Goal: Information Seeking & Learning: Learn about a topic

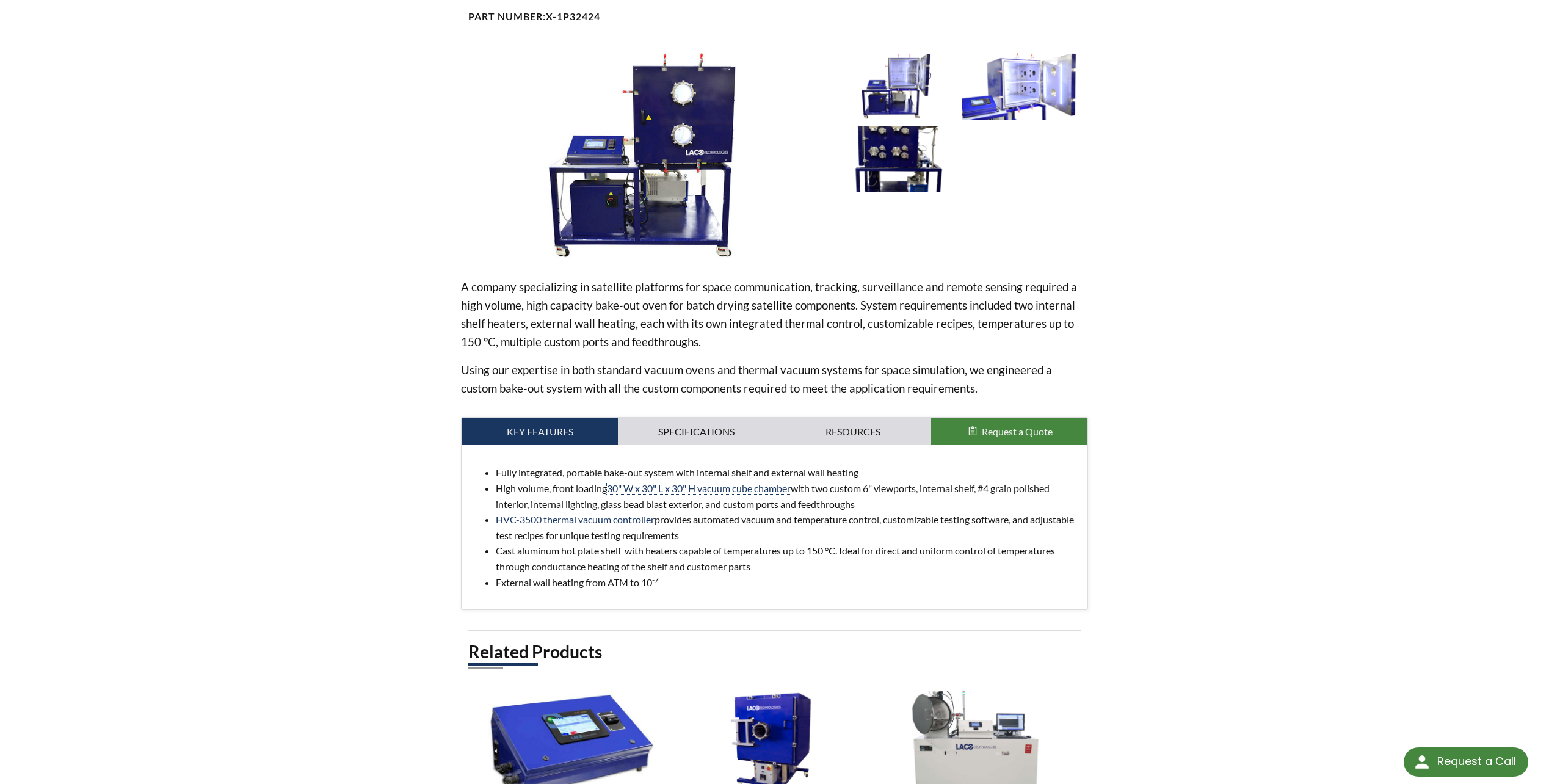
scroll to position [103, 0]
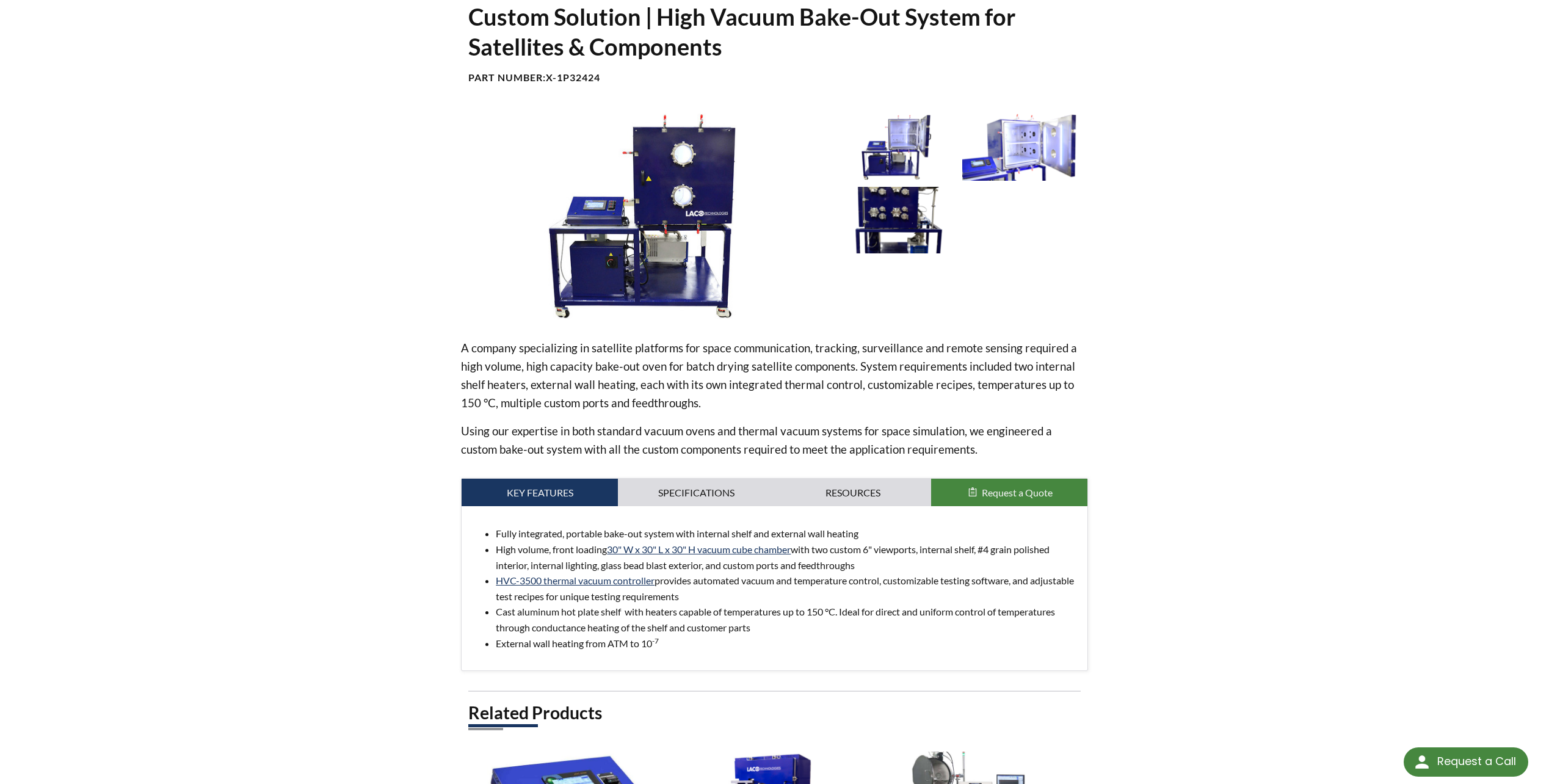
click at [745, 613] on li "Cast aluminum hot plate shelf with heaters capable of temperatures up to 150 °C…" at bounding box center [786, 619] width 581 height 31
click at [720, 502] on link "Specifications" at bounding box center [696, 492] width 156 height 28
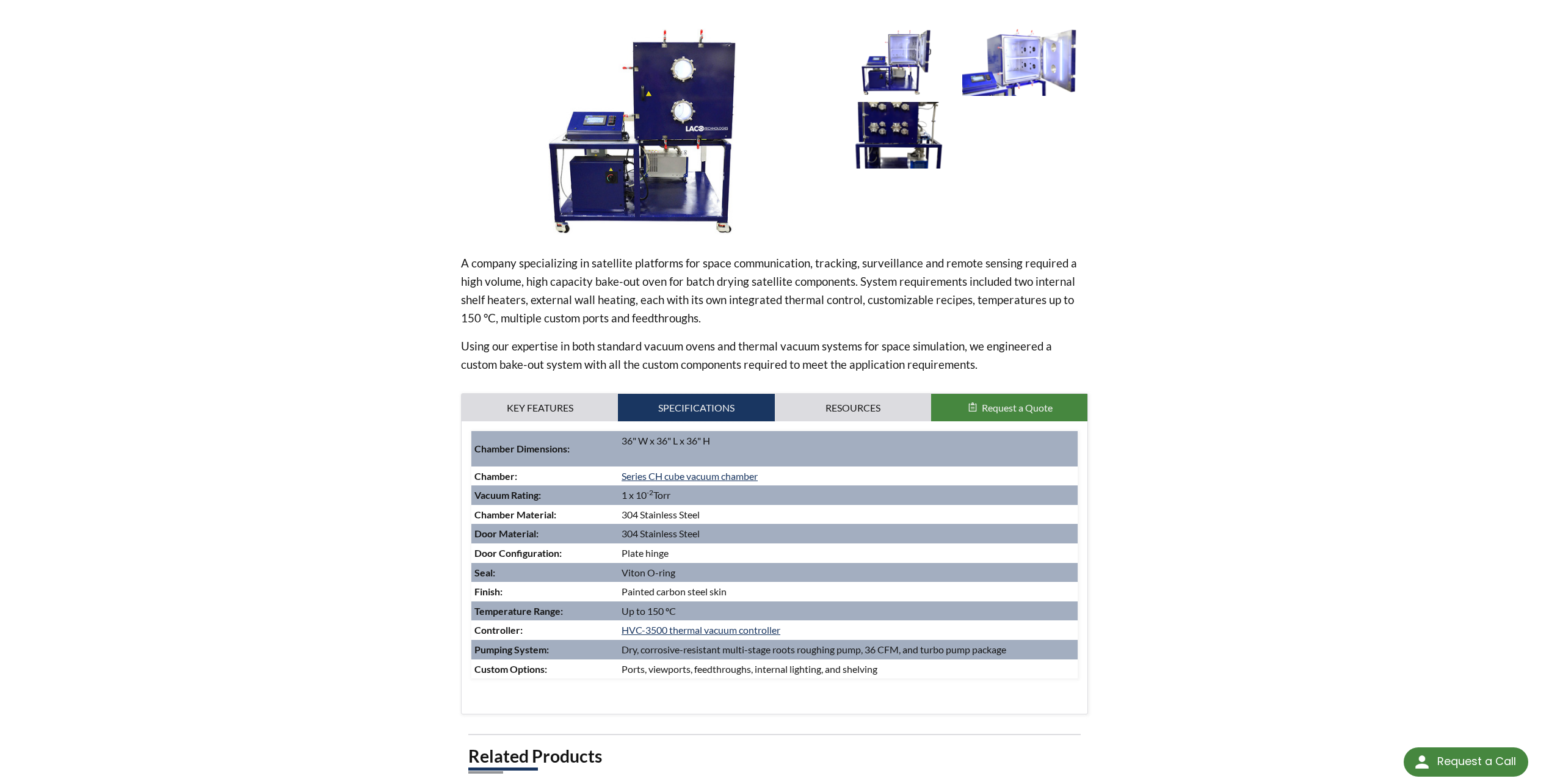
scroll to position [224, 0]
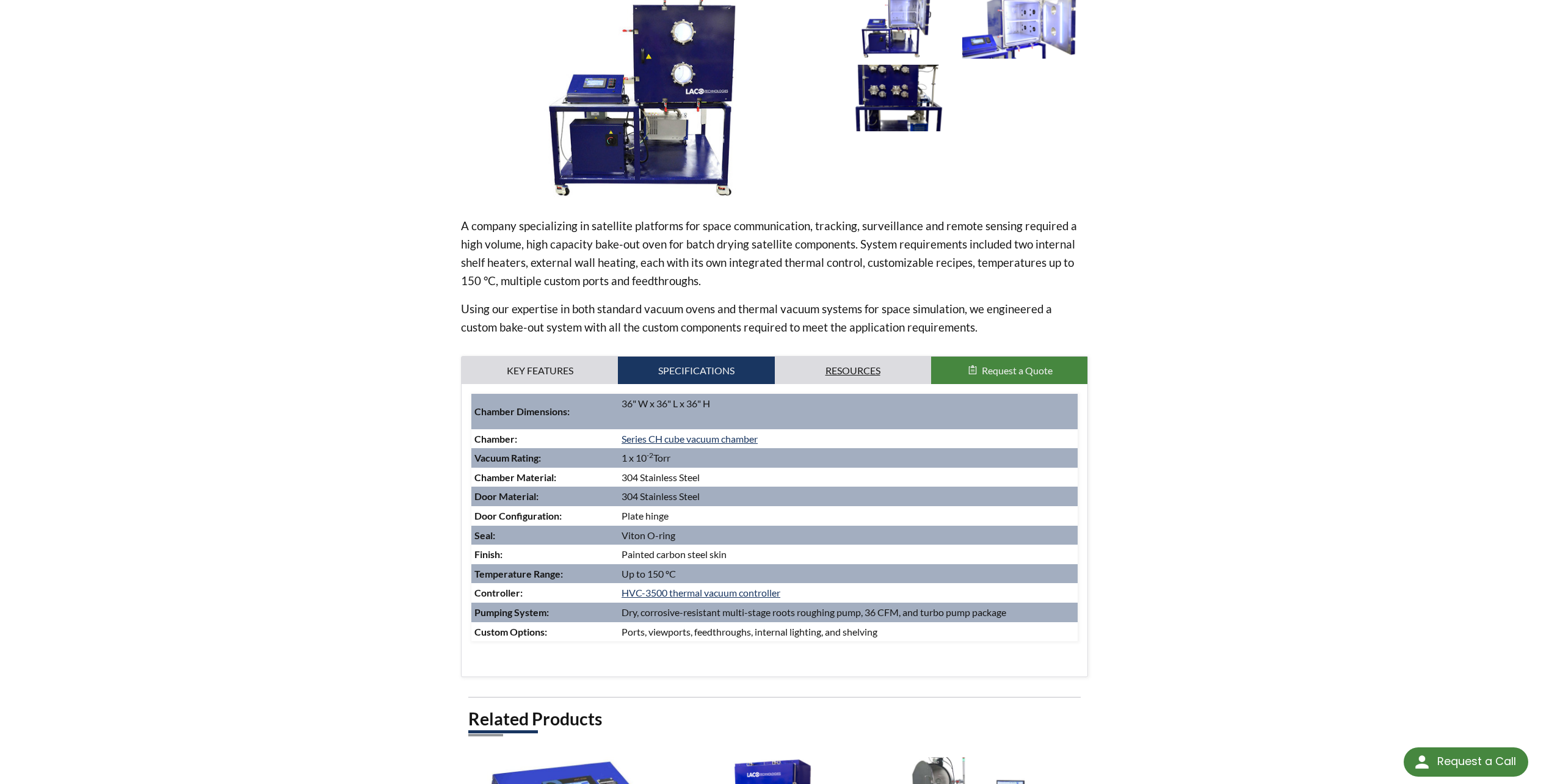
click at [837, 373] on link "Resources" at bounding box center [852, 370] width 156 height 28
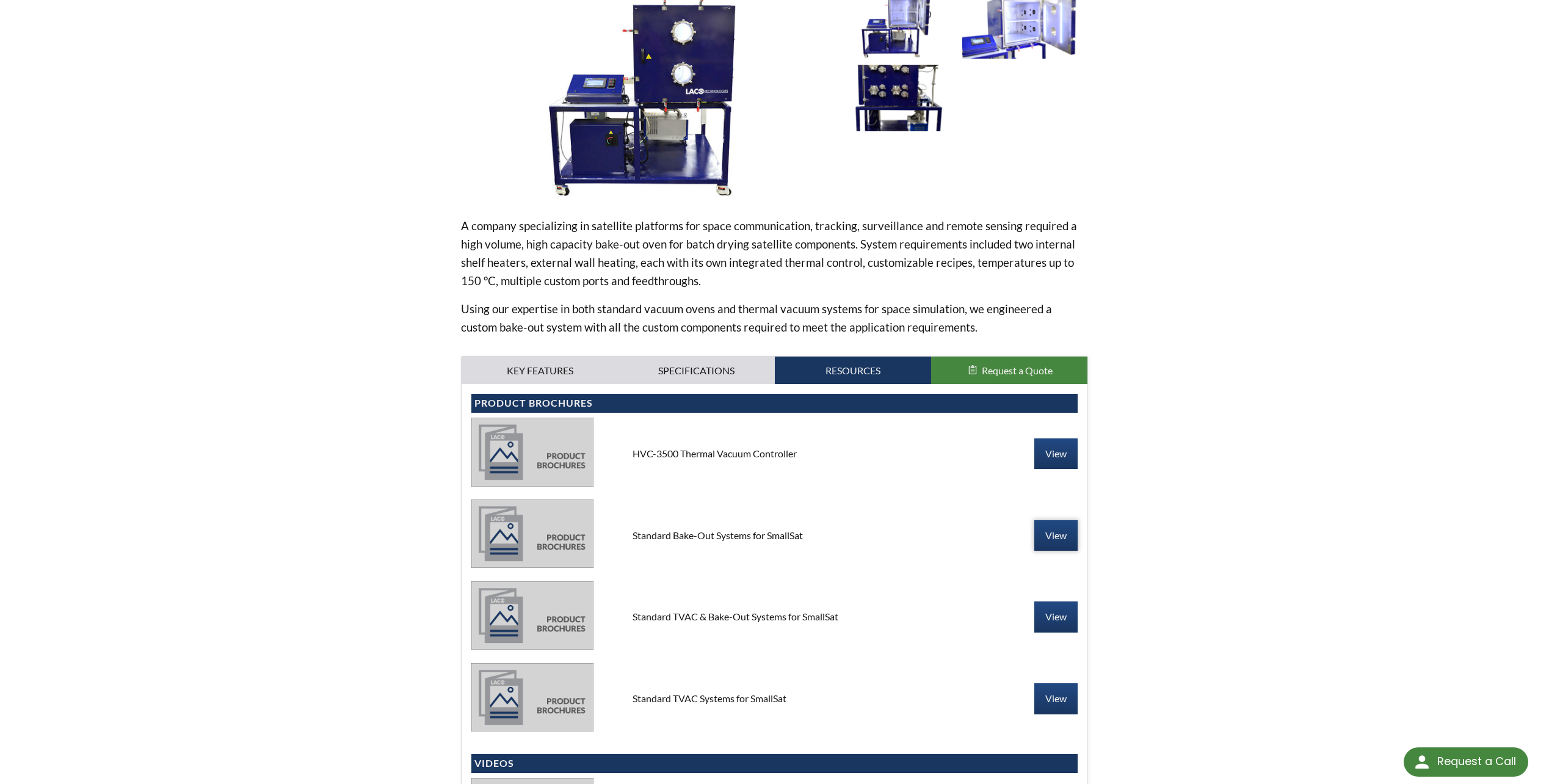
click at [1037, 532] on link "View" at bounding box center [1056, 535] width 44 height 31
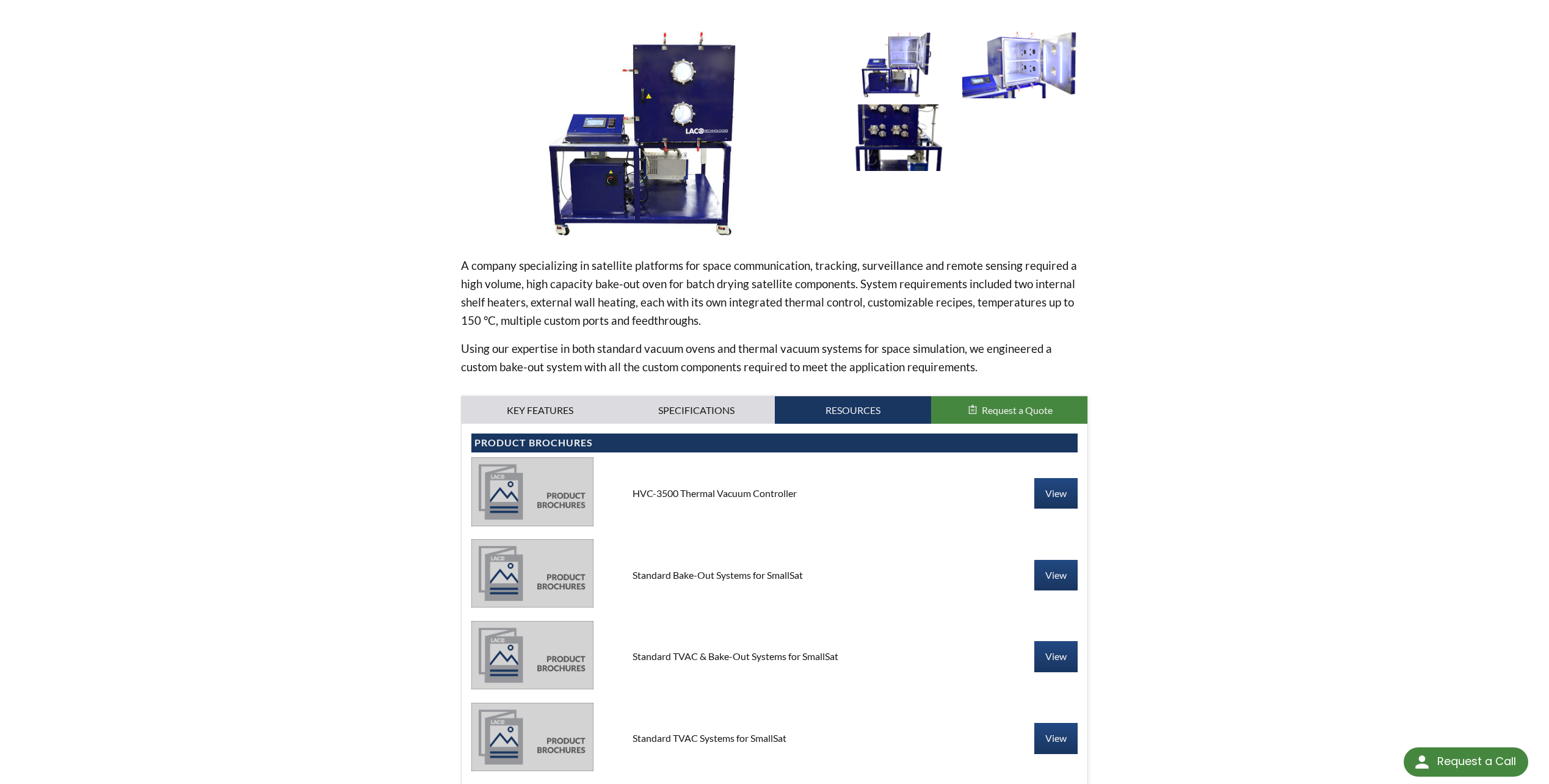
scroll to position [164, 0]
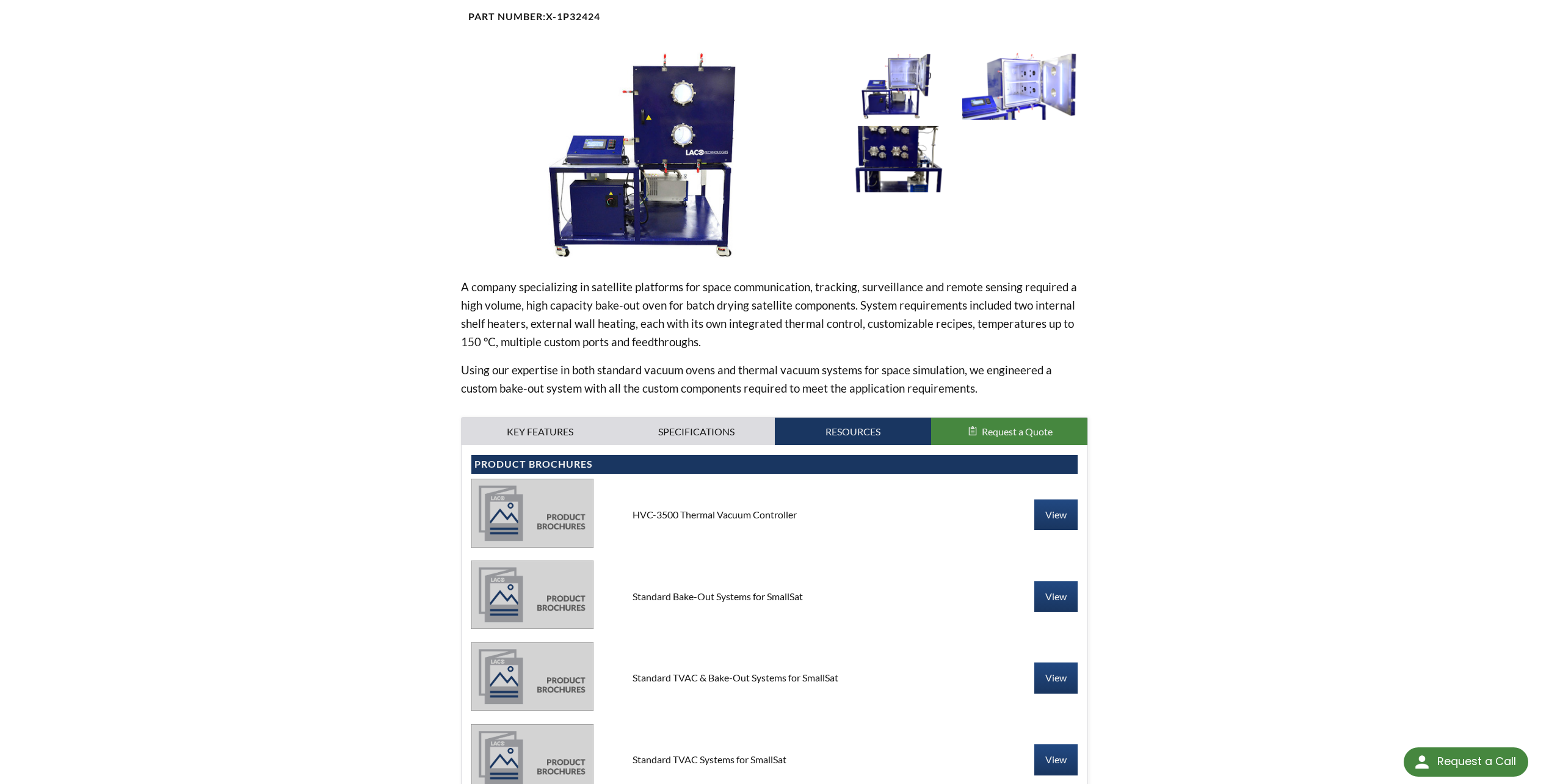
click at [903, 165] on img at bounding box center [896, 159] width 119 height 66
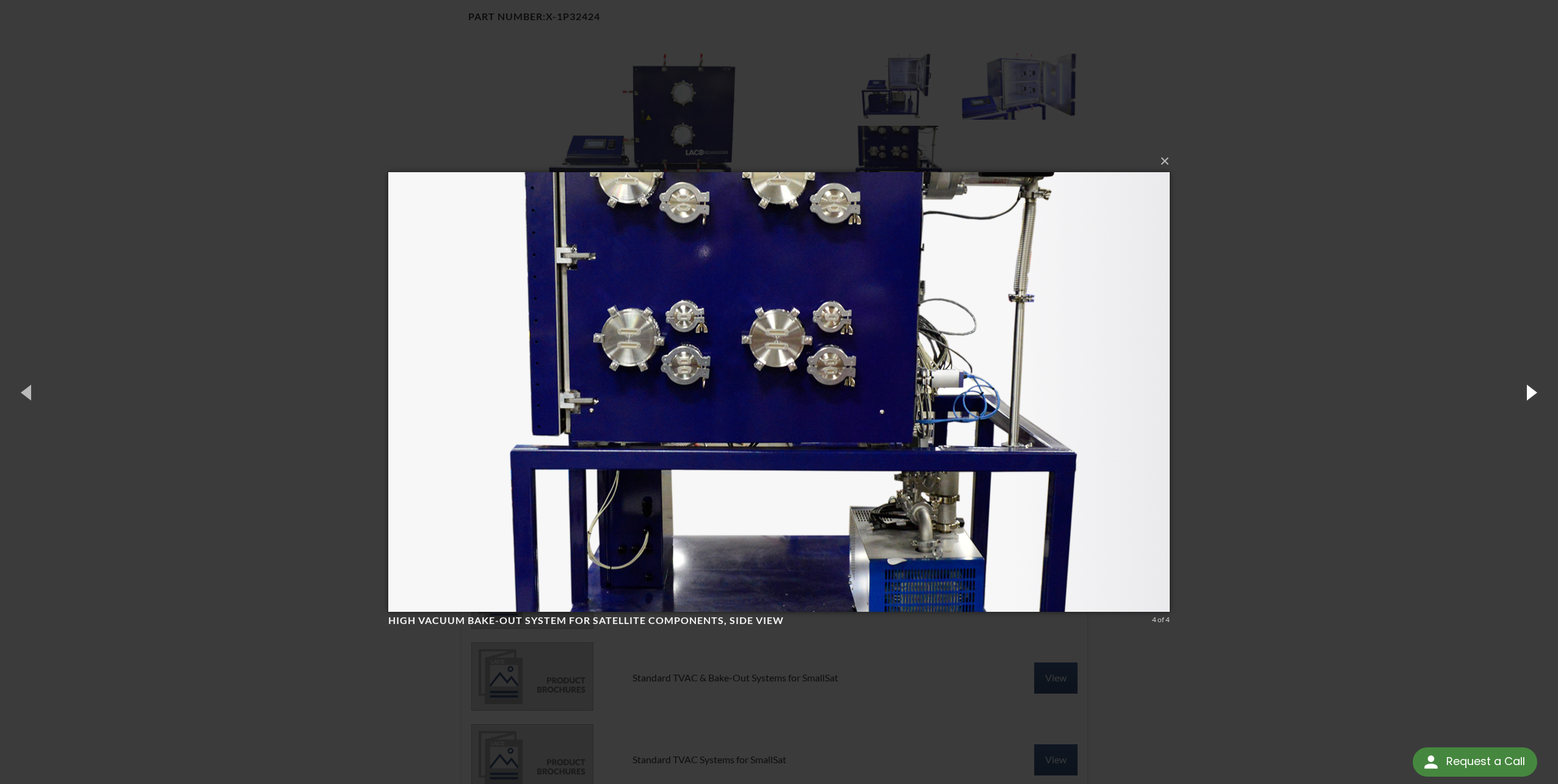
click at [1526, 393] on button "button" at bounding box center [1531, 391] width 55 height 67
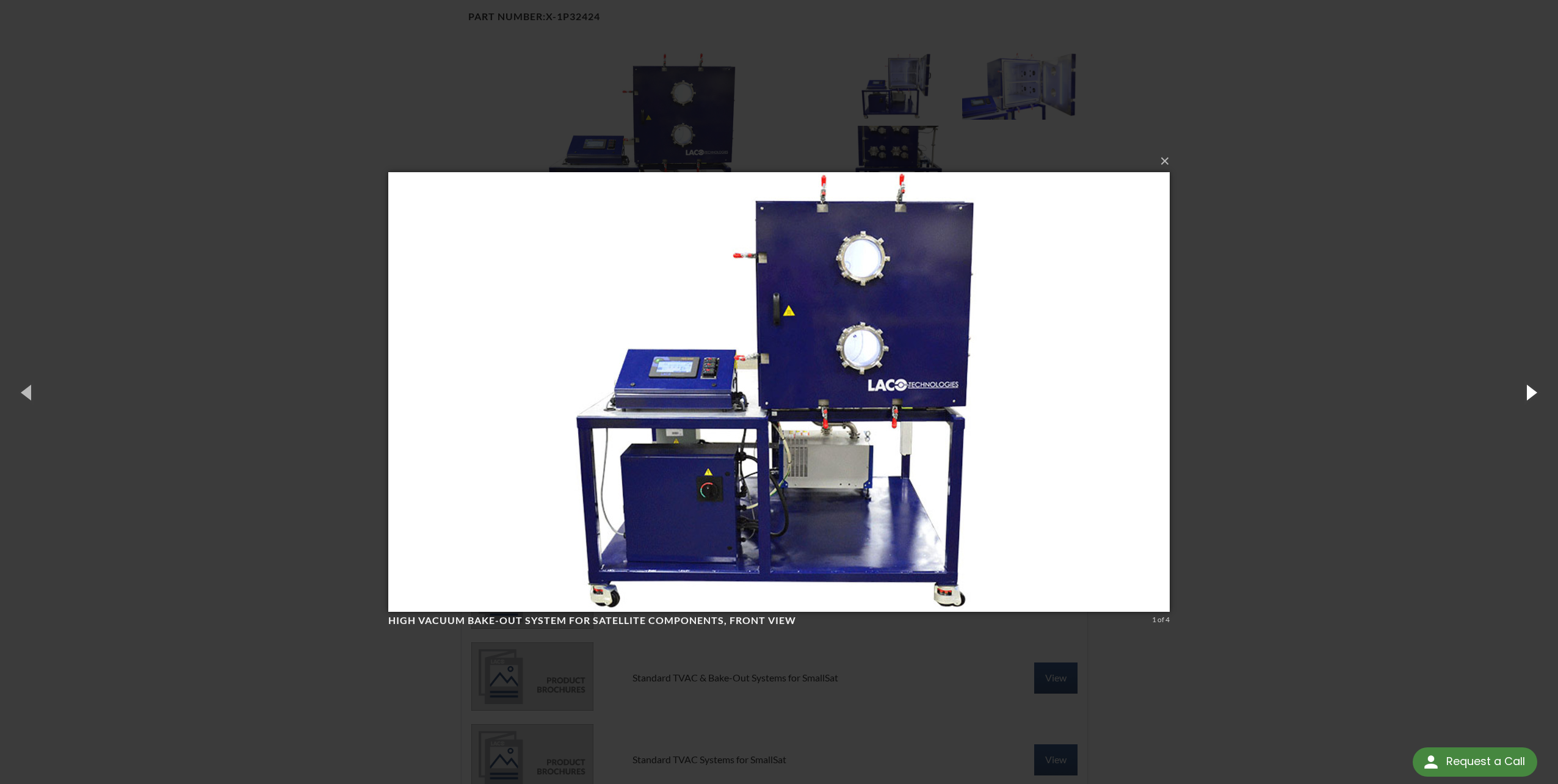
click at [1526, 393] on button "button" at bounding box center [1531, 391] width 55 height 67
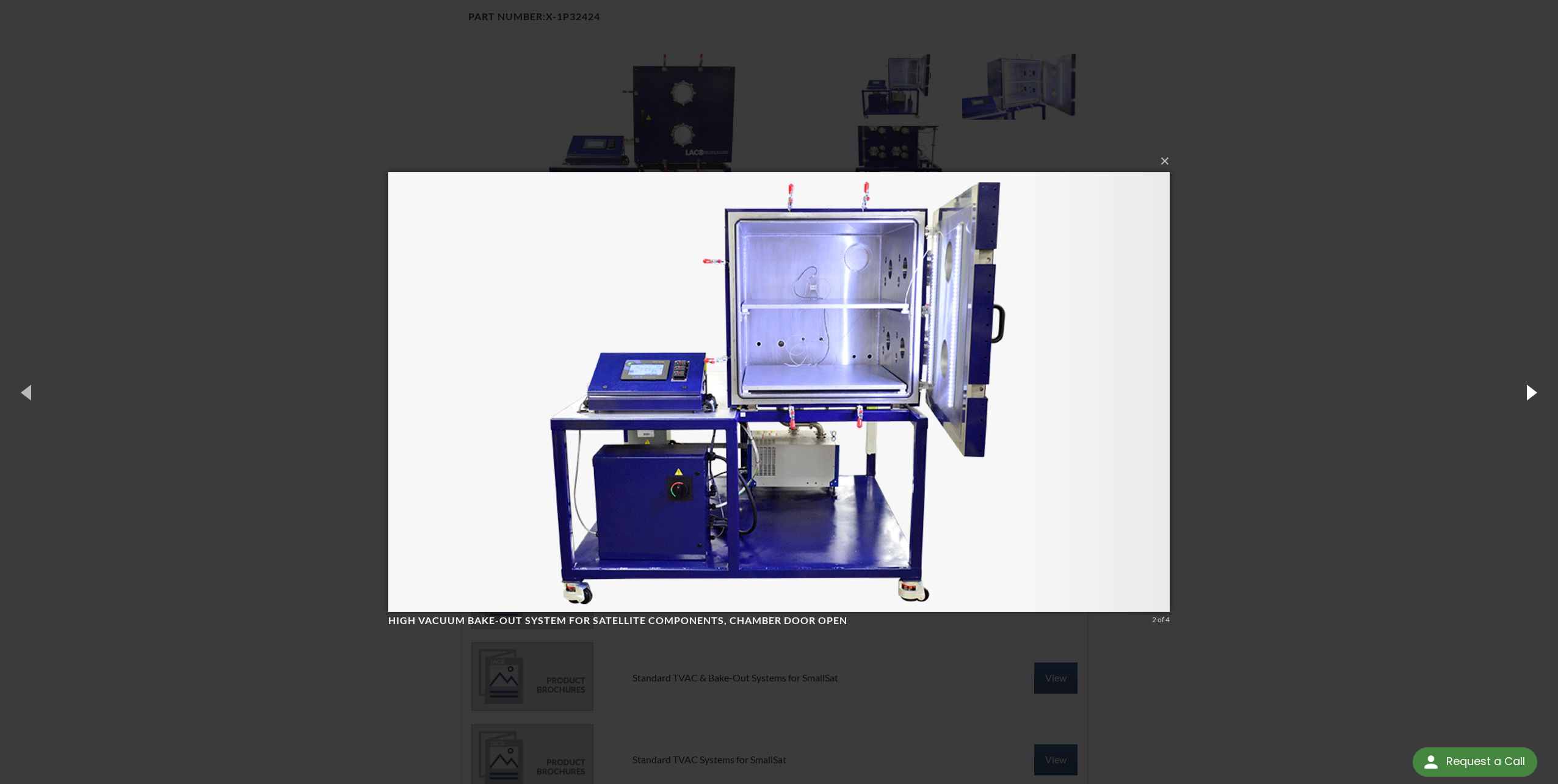
click at [1526, 393] on button "button" at bounding box center [1531, 391] width 55 height 67
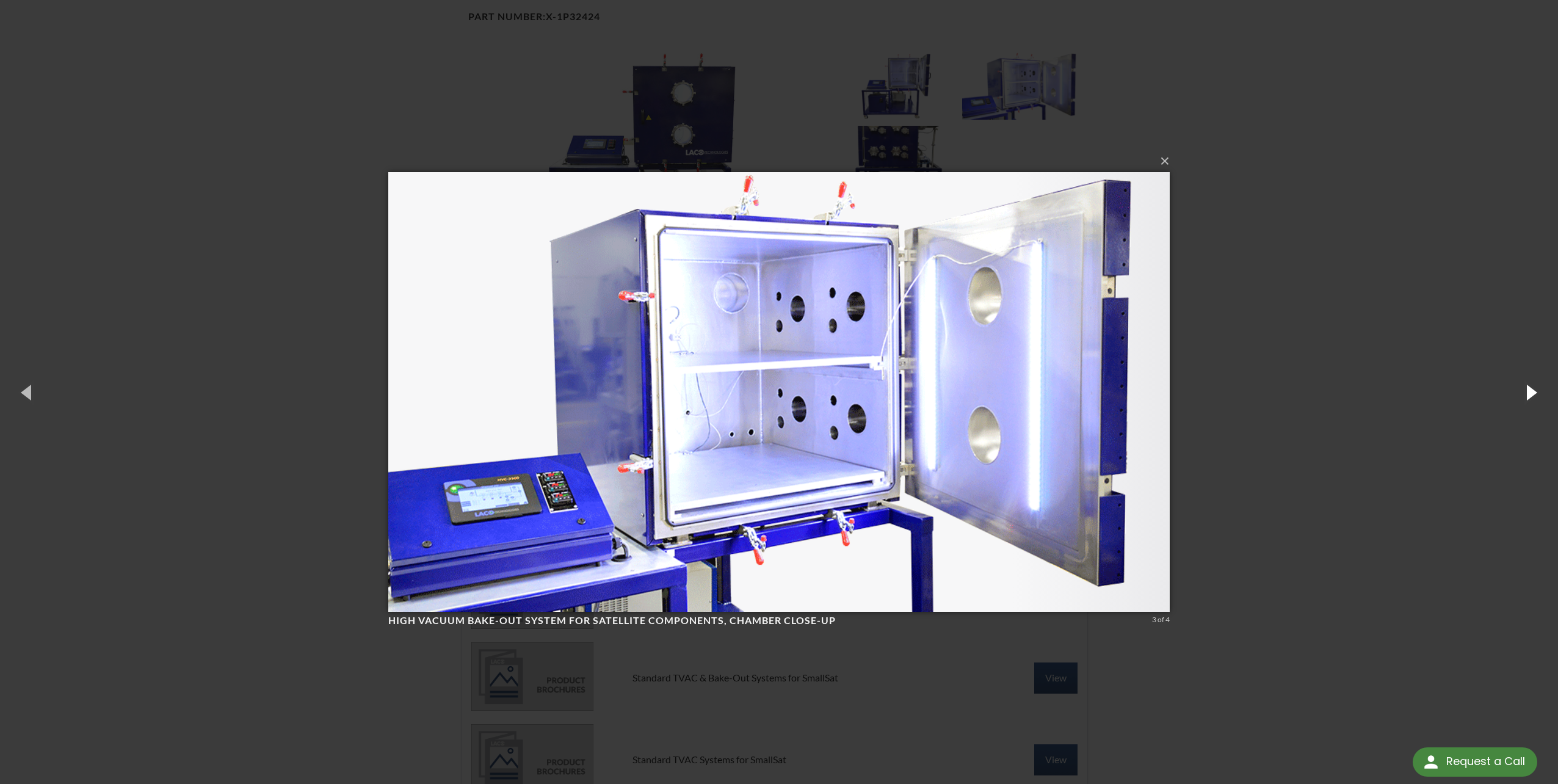
click at [1526, 393] on button "button" at bounding box center [1531, 391] width 55 height 67
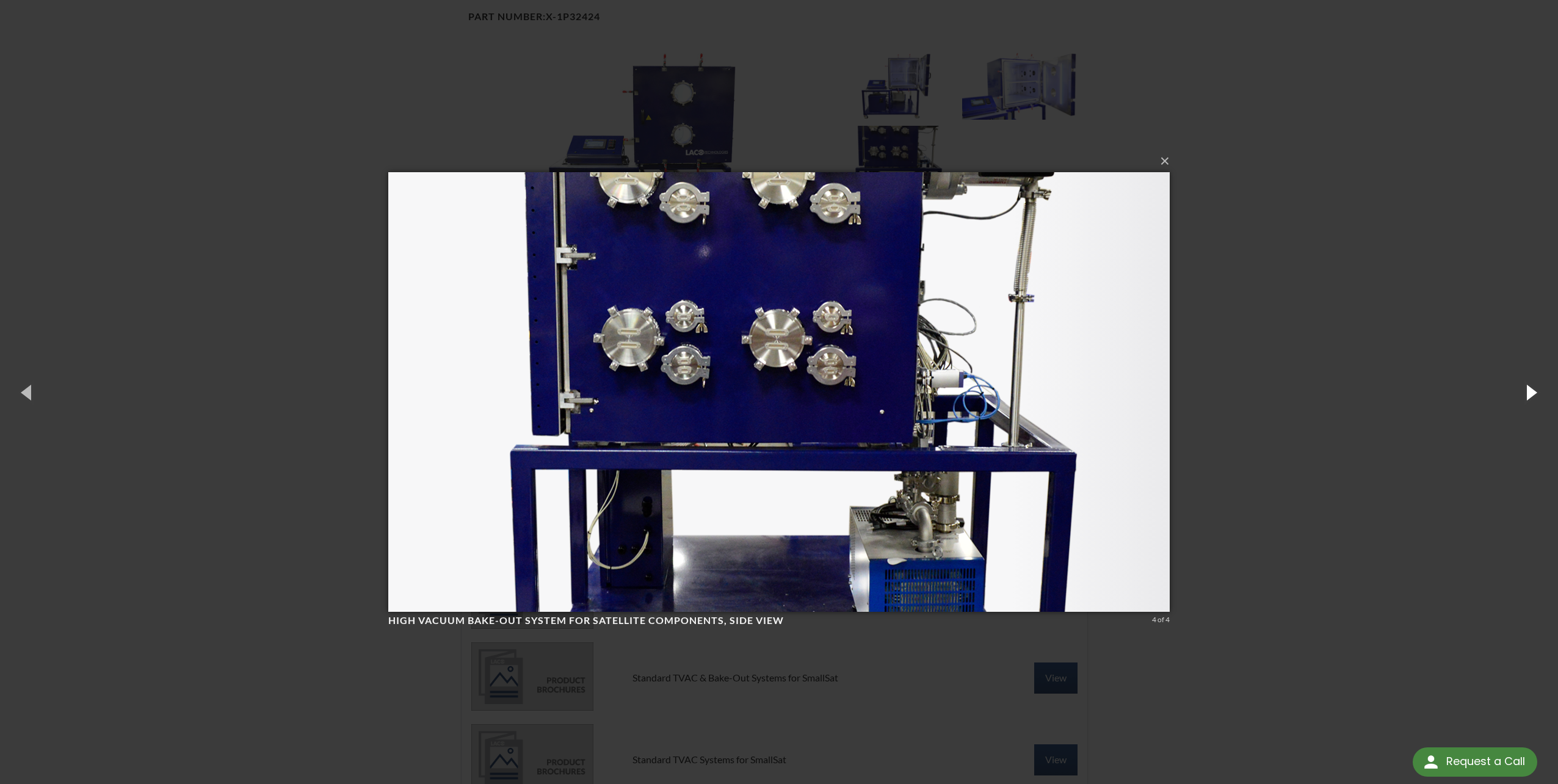
click at [1526, 393] on button "button" at bounding box center [1531, 391] width 55 height 67
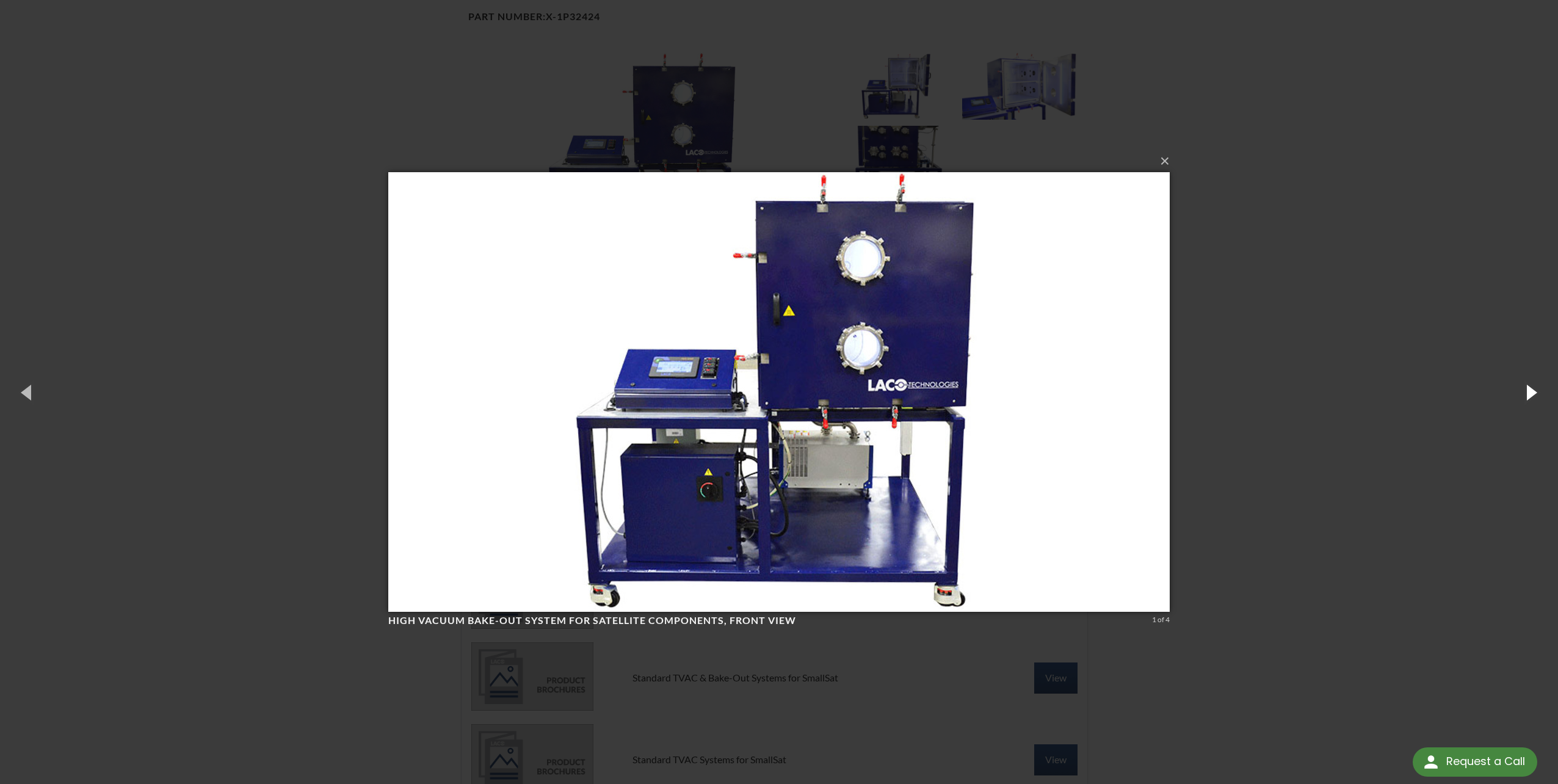
click at [1526, 393] on button "button" at bounding box center [1531, 391] width 55 height 67
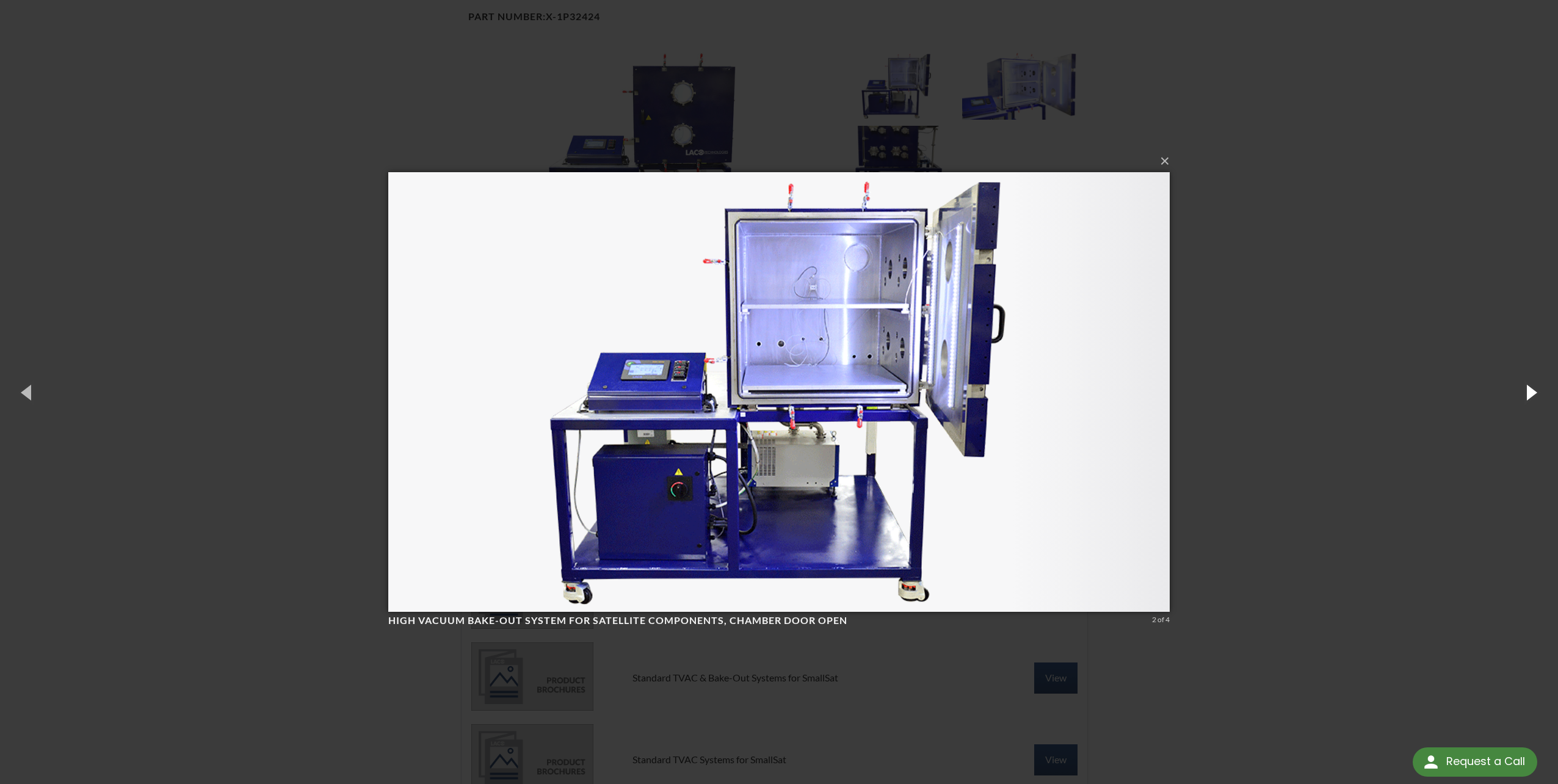
click at [1526, 393] on button "button" at bounding box center [1531, 391] width 55 height 67
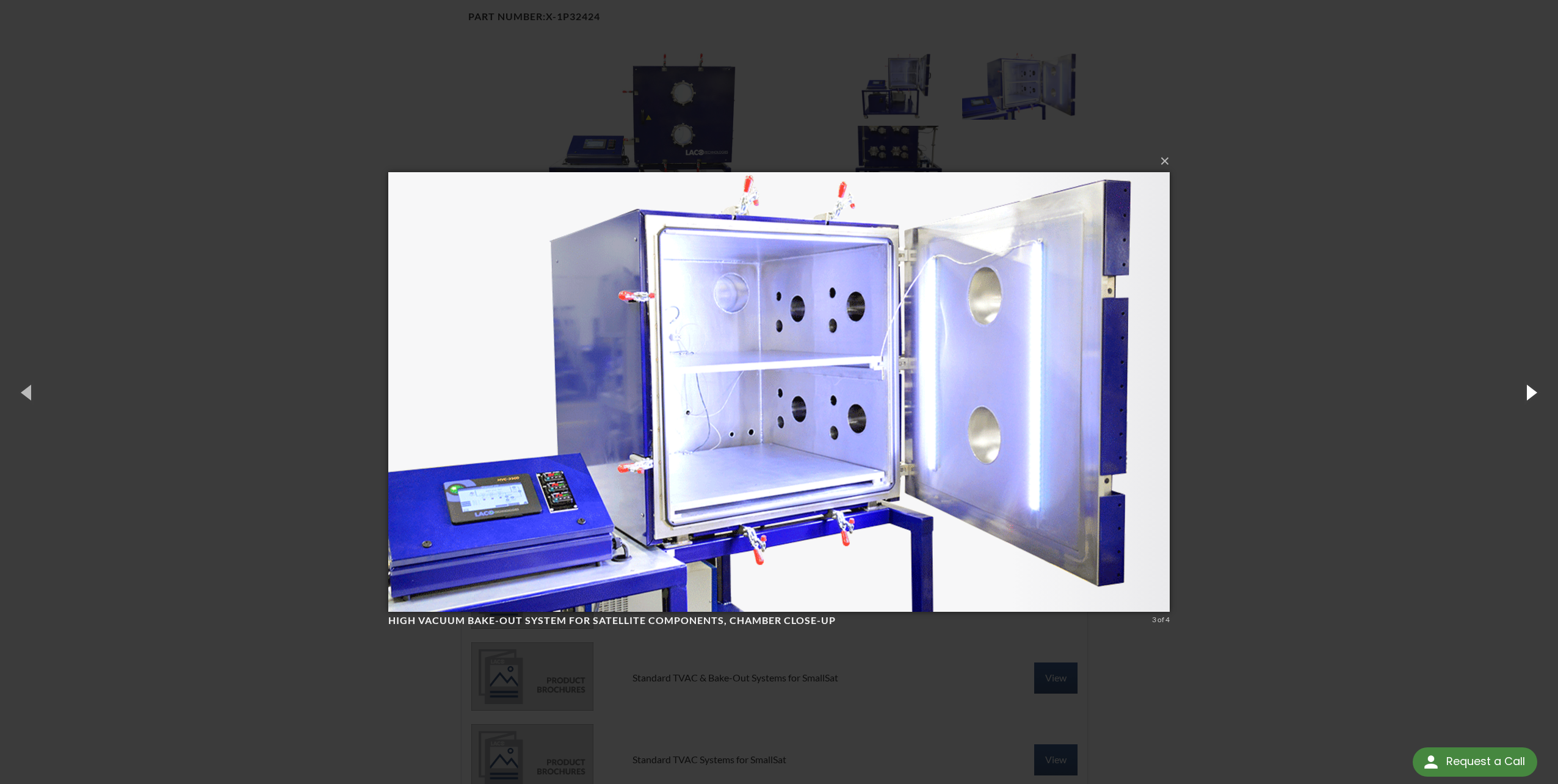
click at [1526, 393] on button "button" at bounding box center [1531, 391] width 55 height 67
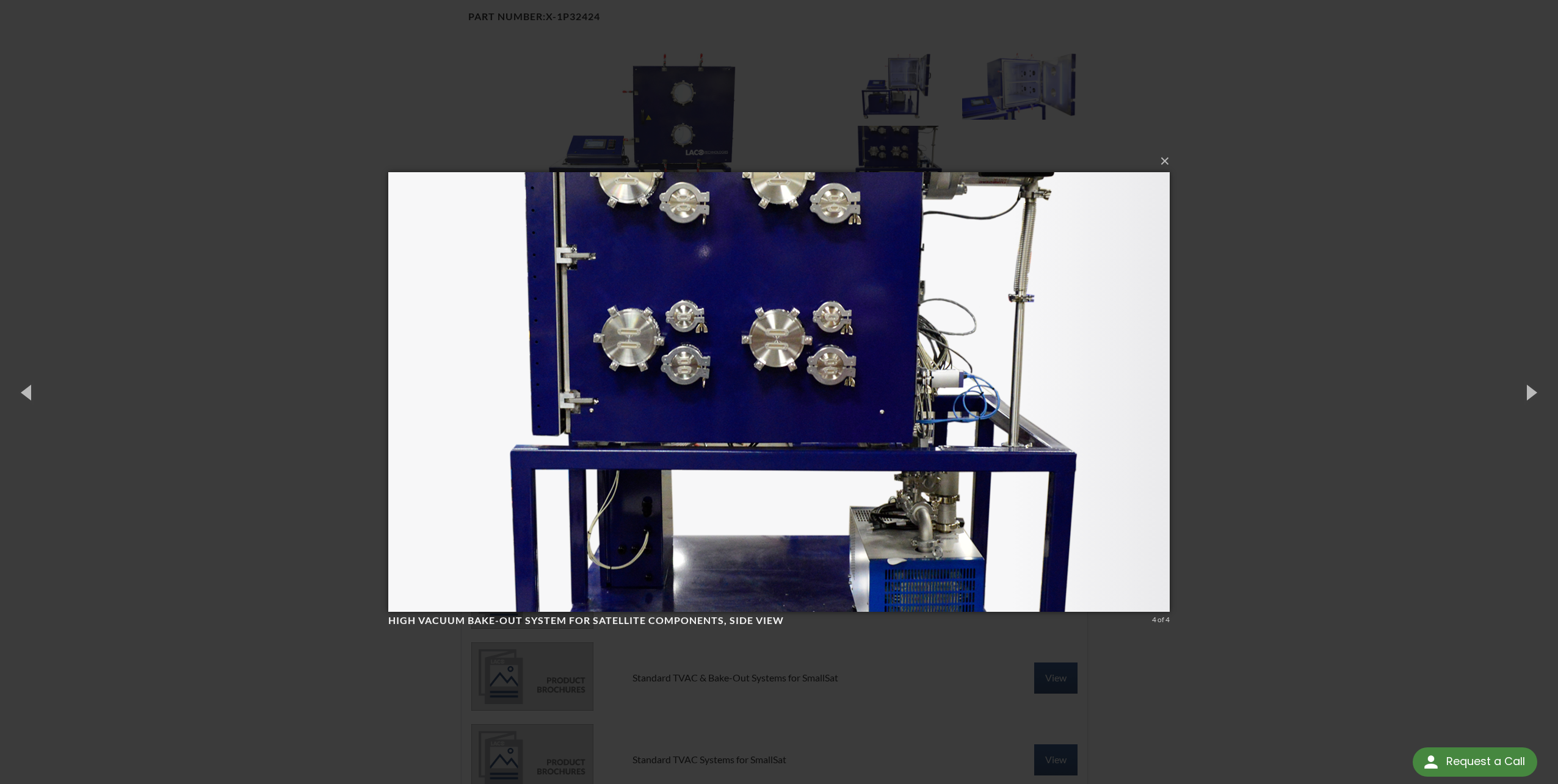
click at [1503, 76] on div "× High Vacuum Bake-Out System for Satellite Components, side view 4 of 4 Loadin…" at bounding box center [779, 392] width 1558 height 784
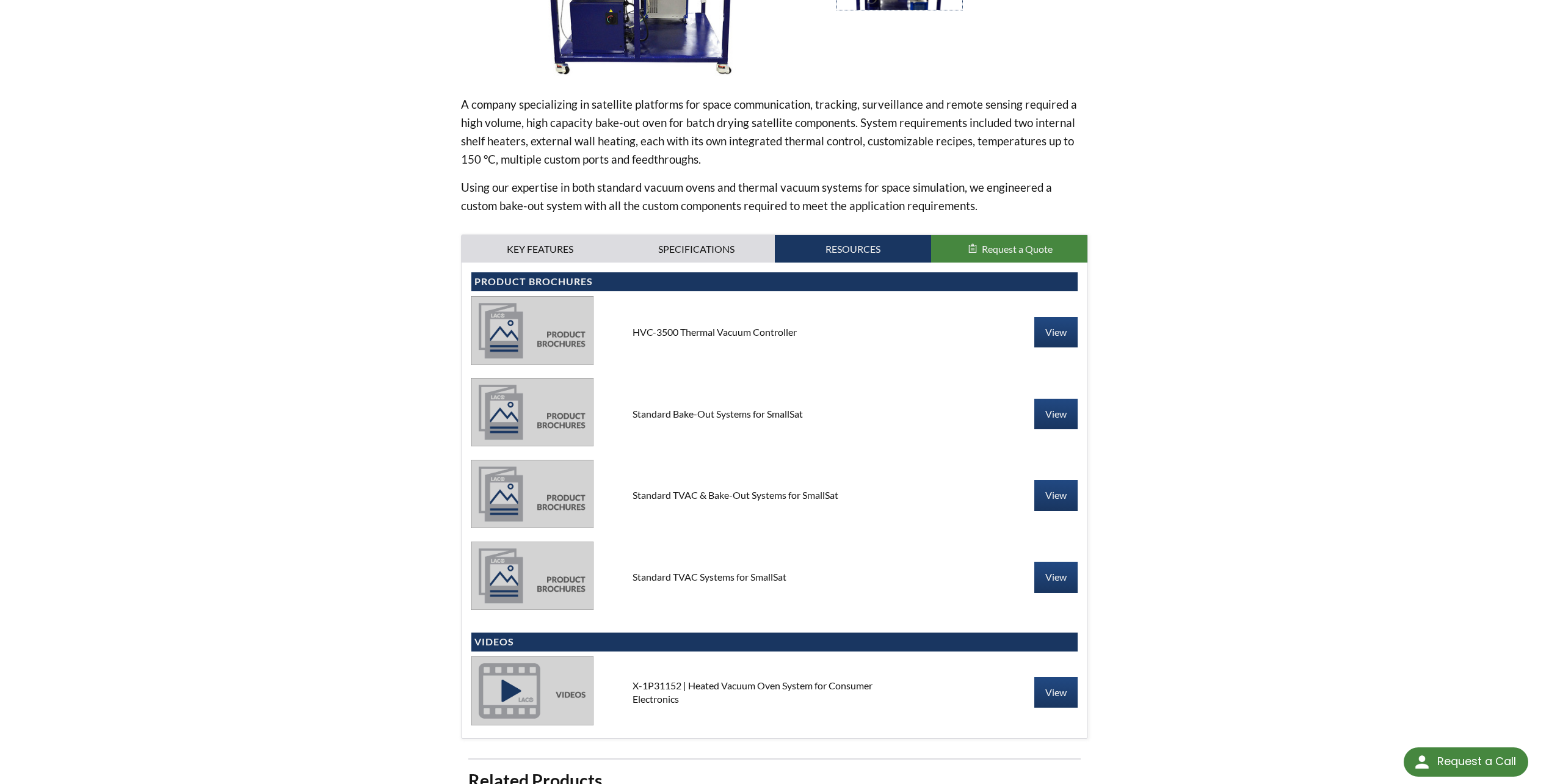
scroll to position [407, 0]
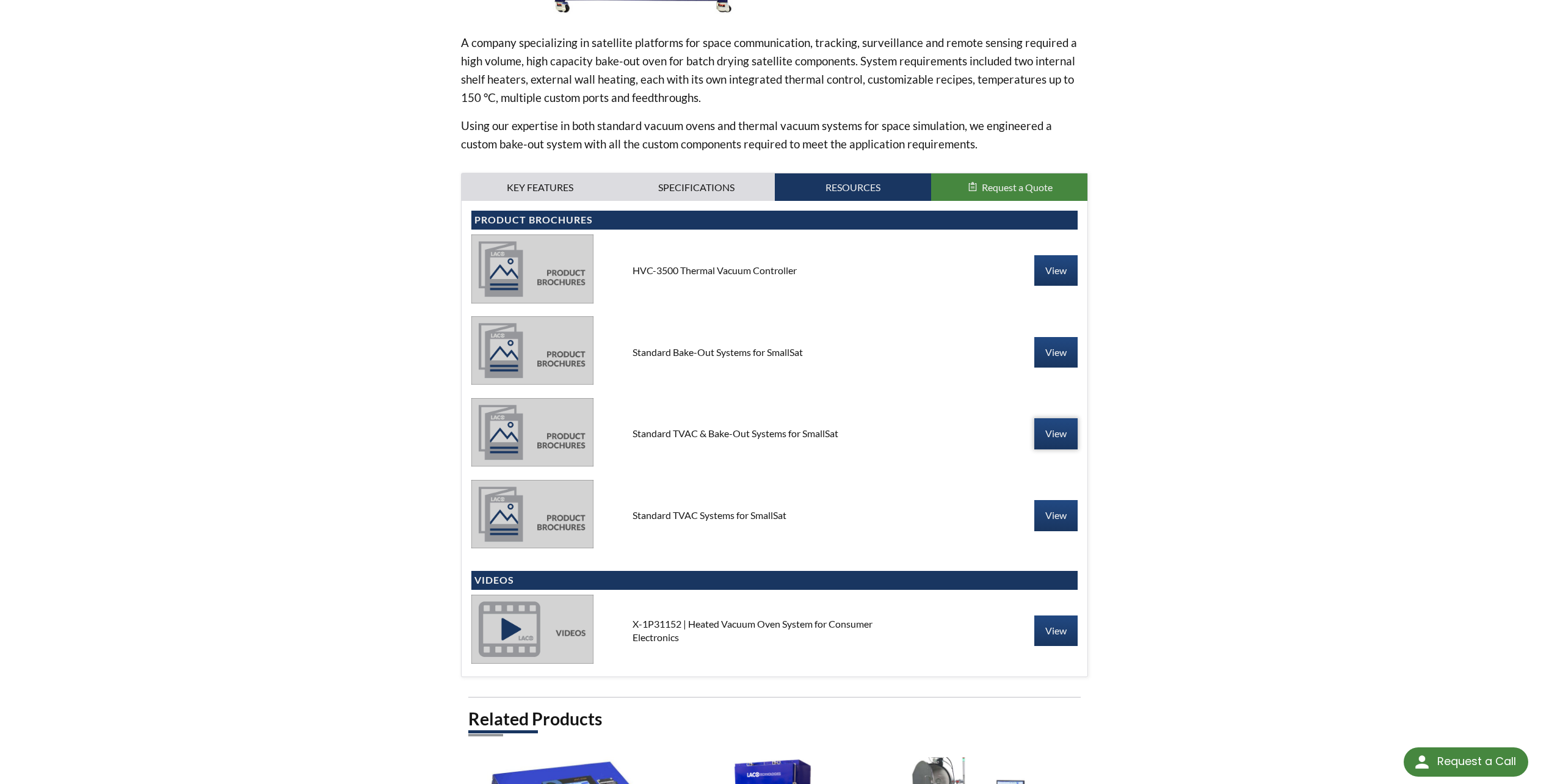
click at [1047, 430] on link "View" at bounding box center [1056, 433] width 44 height 31
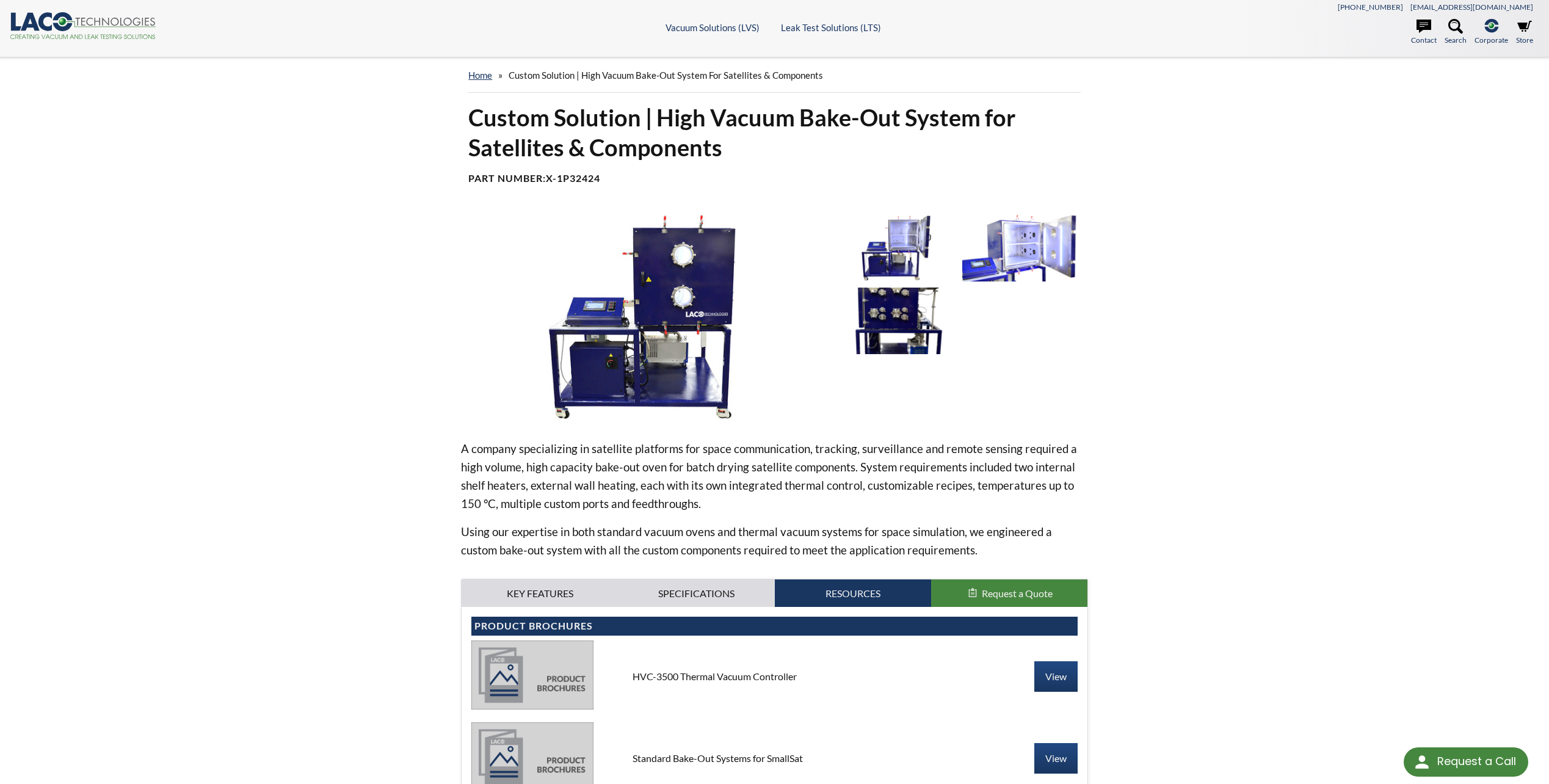
scroll to position [0, 0]
